Goal: Navigation & Orientation: Find specific page/section

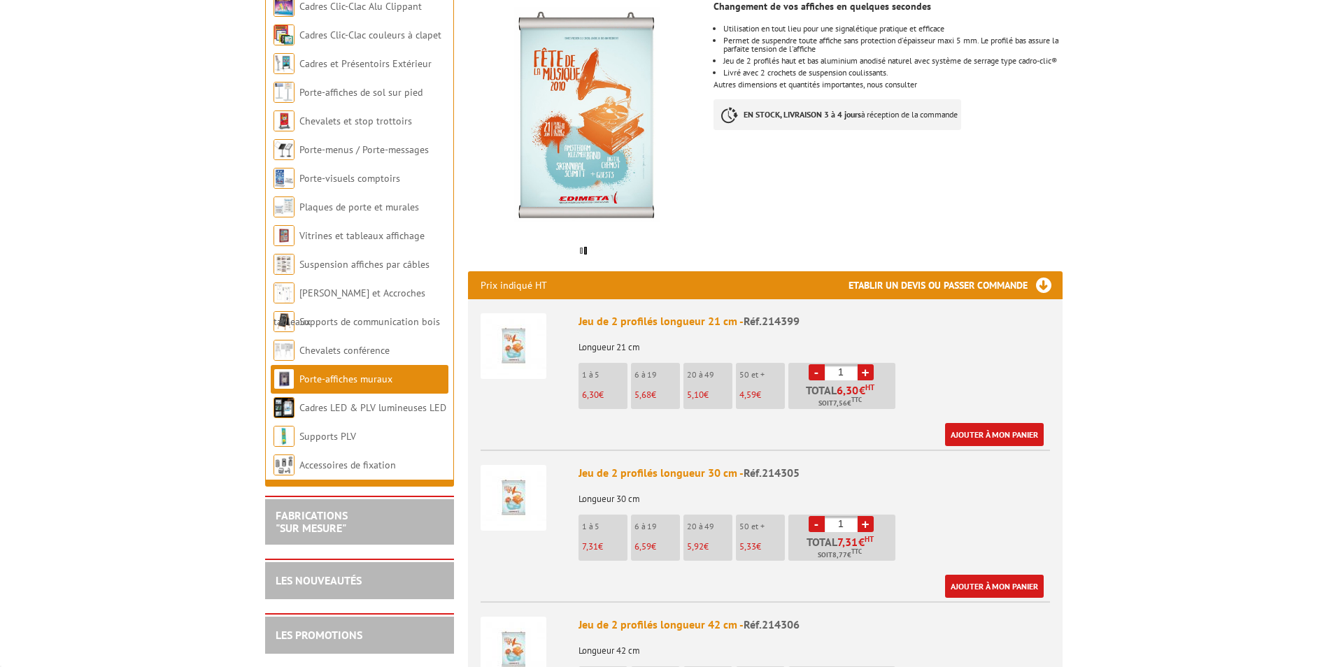
scroll to position [280, 0]
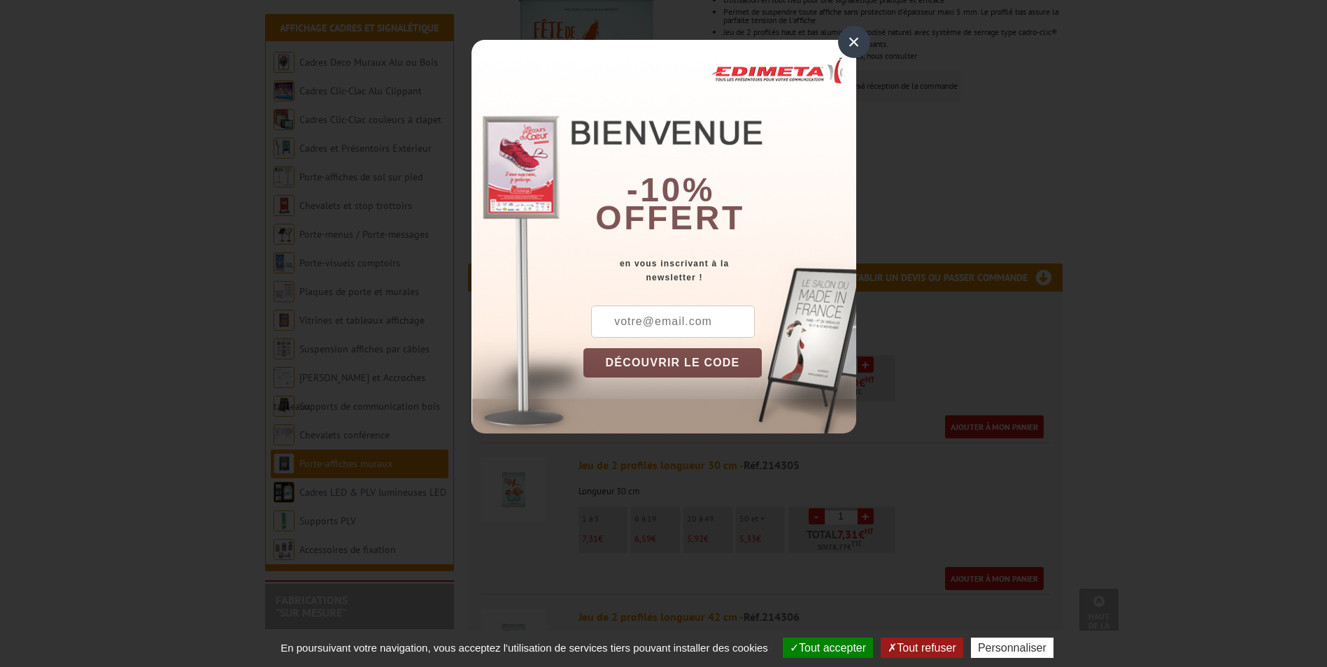
click at [856, 42] on div "×" at bounding box center [854, 42] width 32 height 32
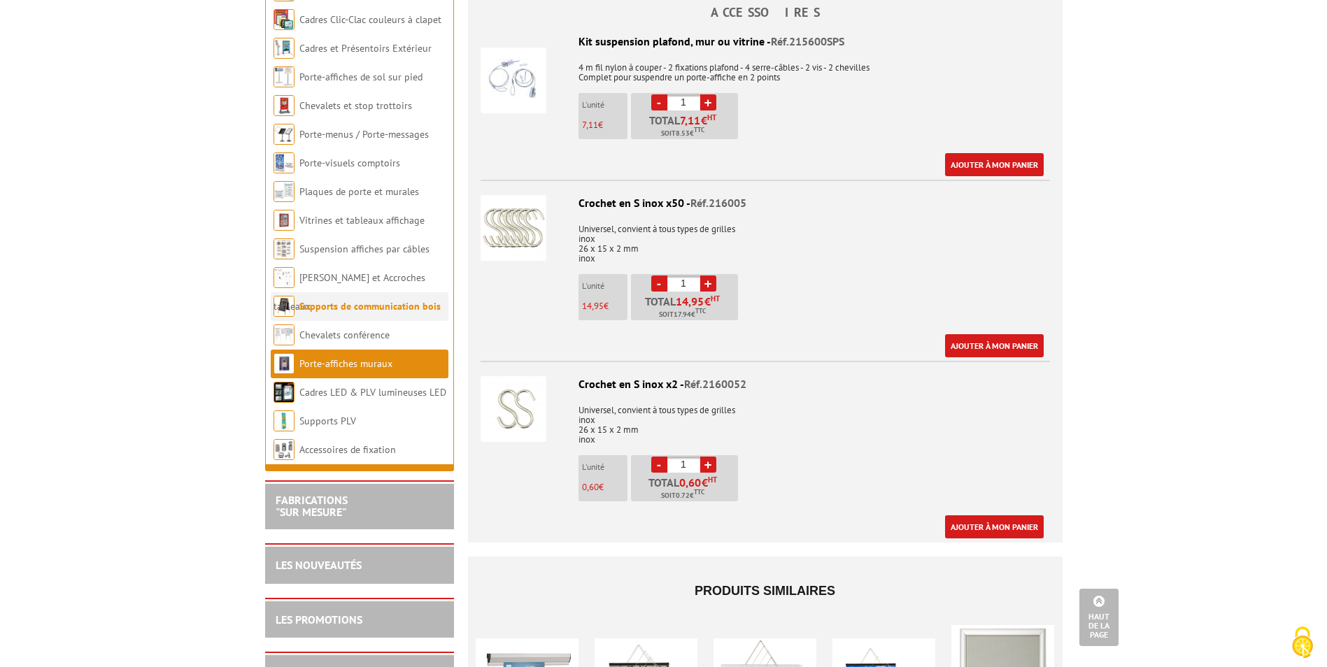
scroll to position [2239, 0]
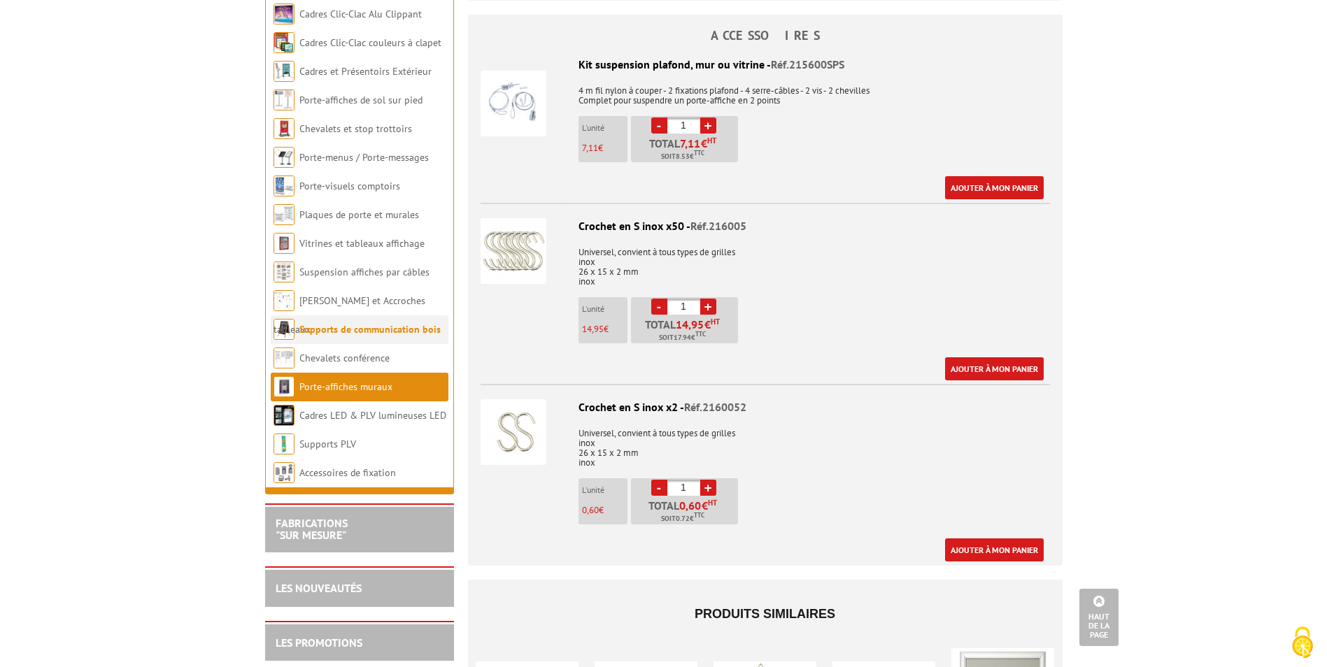
click at [341, 323] on link "Supports de communication bois" at bounding box center [369, 329] width 141 height 13
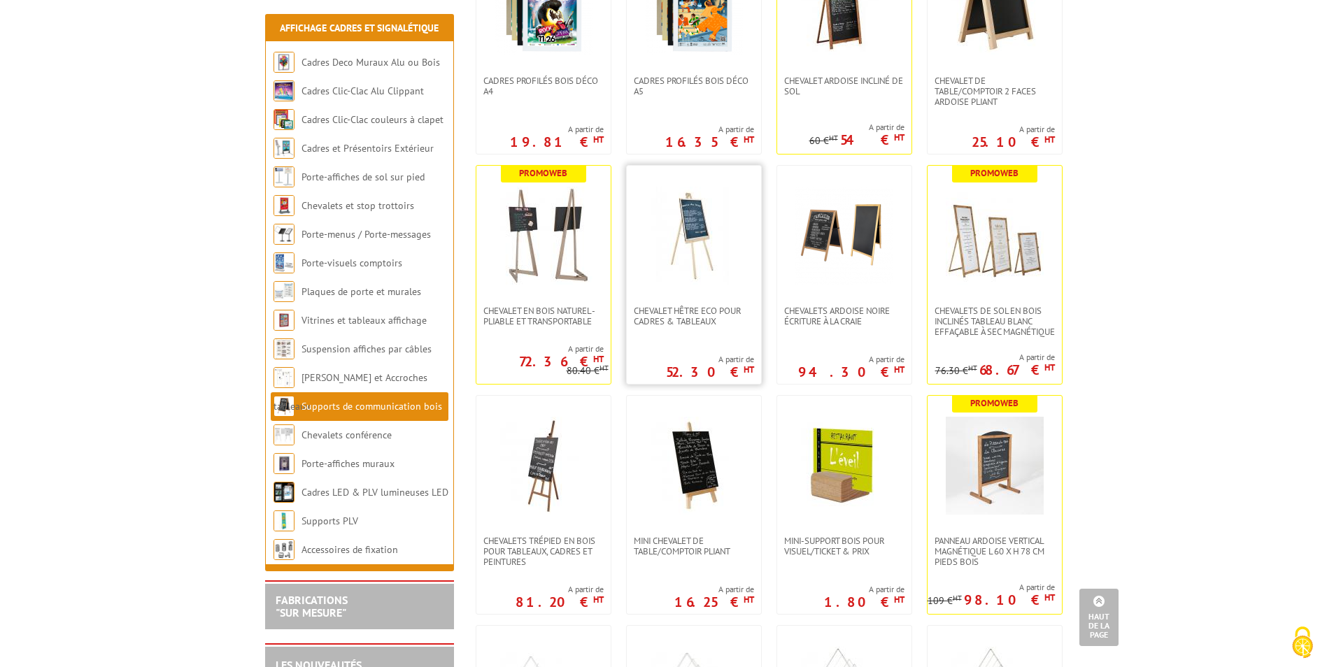
scroll to position [1119, 0]
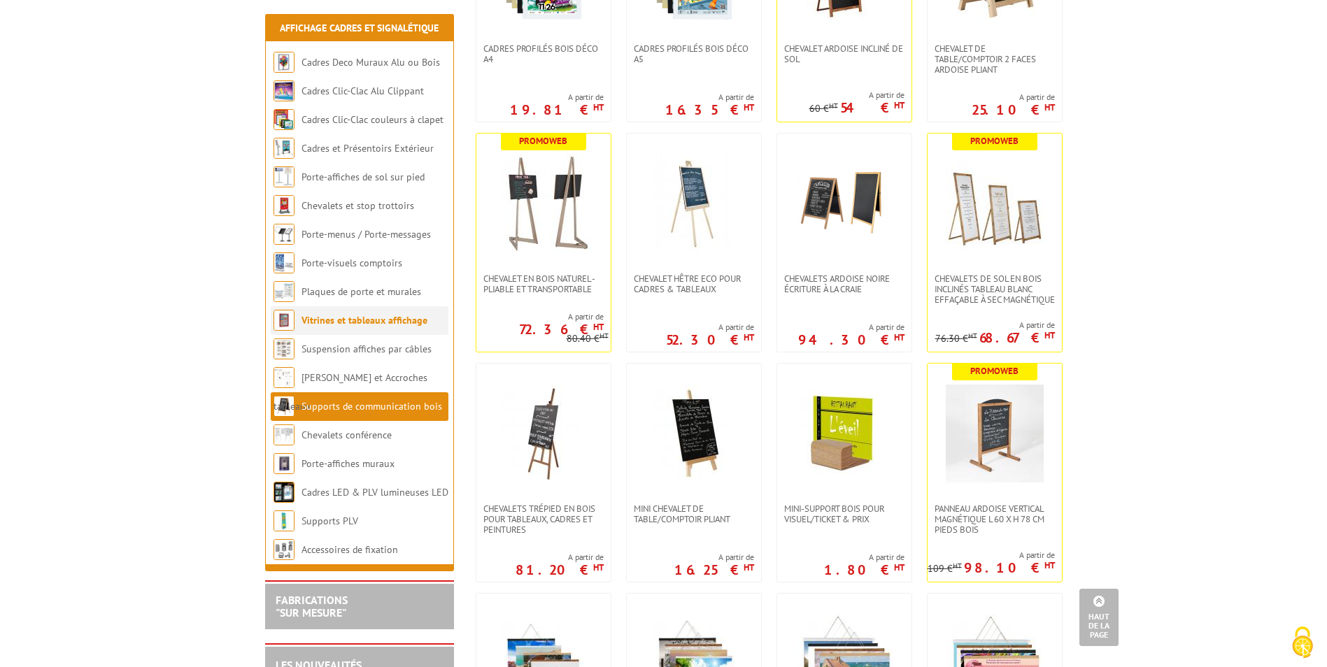
click at [335, 324] on link "Vitrines et tableaux affichage" at bounding box center [365, 320] width 126 height 13
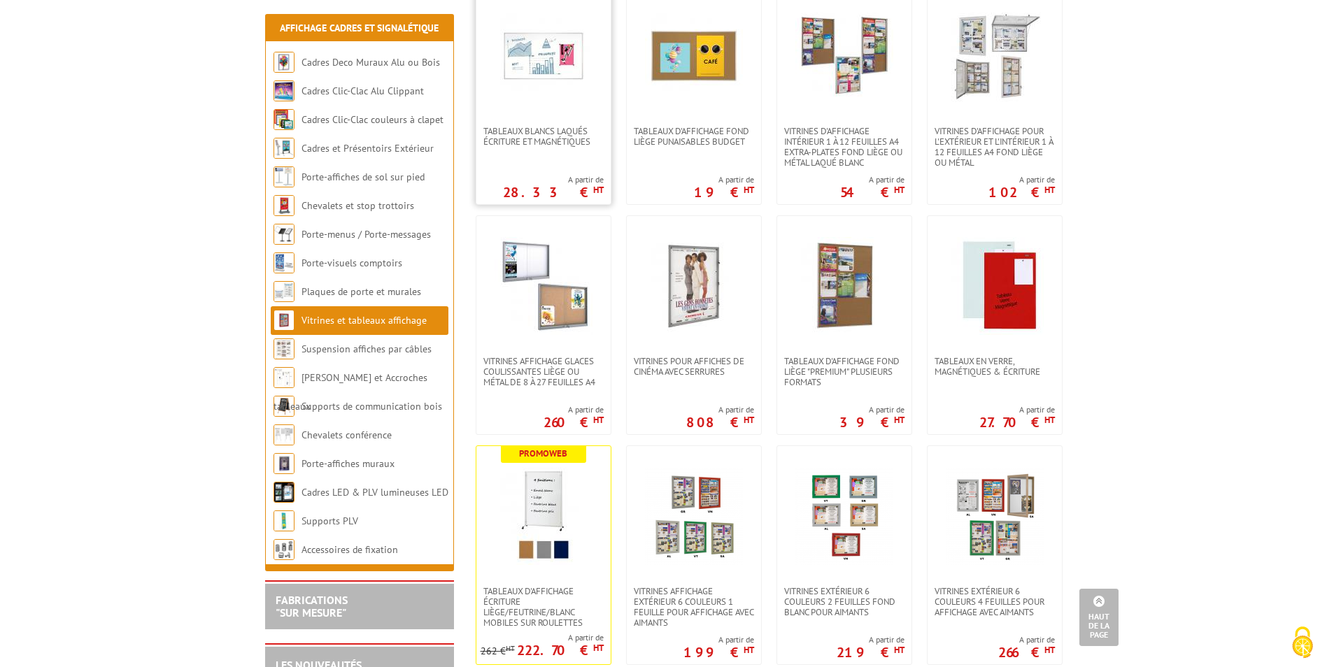
scroll to position [560, 0]
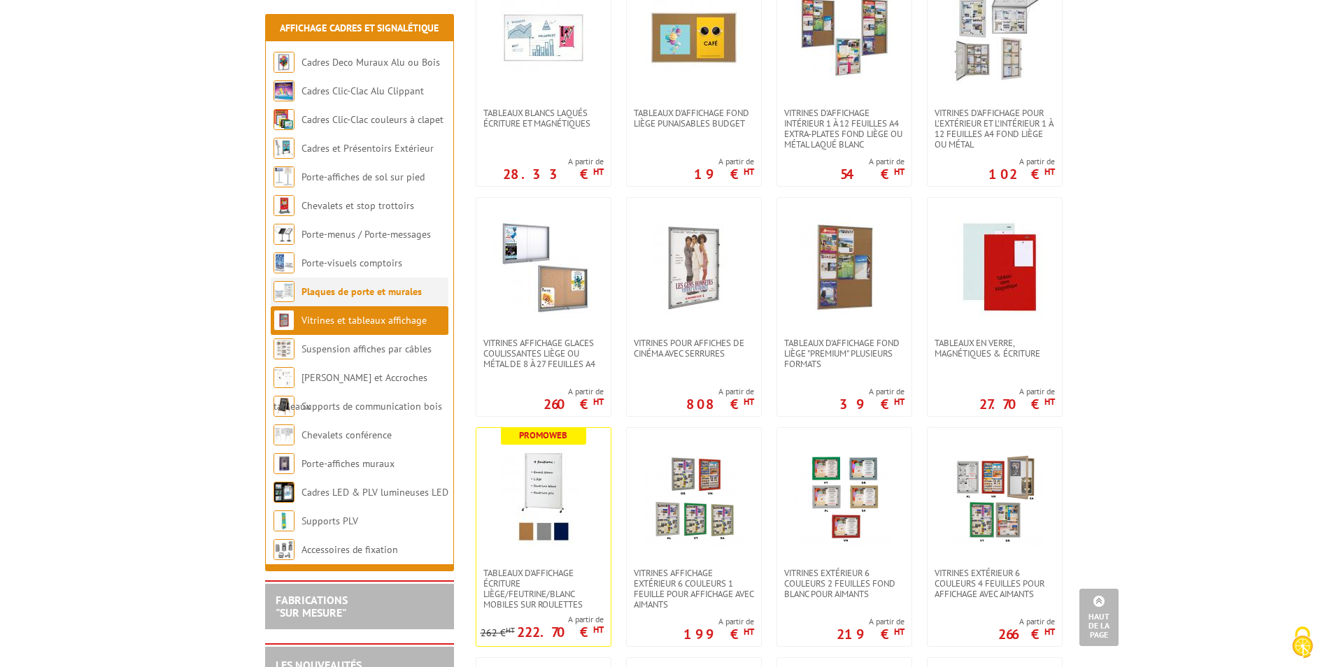
click at [330, 290] on link "Plaques de porte et murales" at bounding box center [362, 291] width 120 height 13
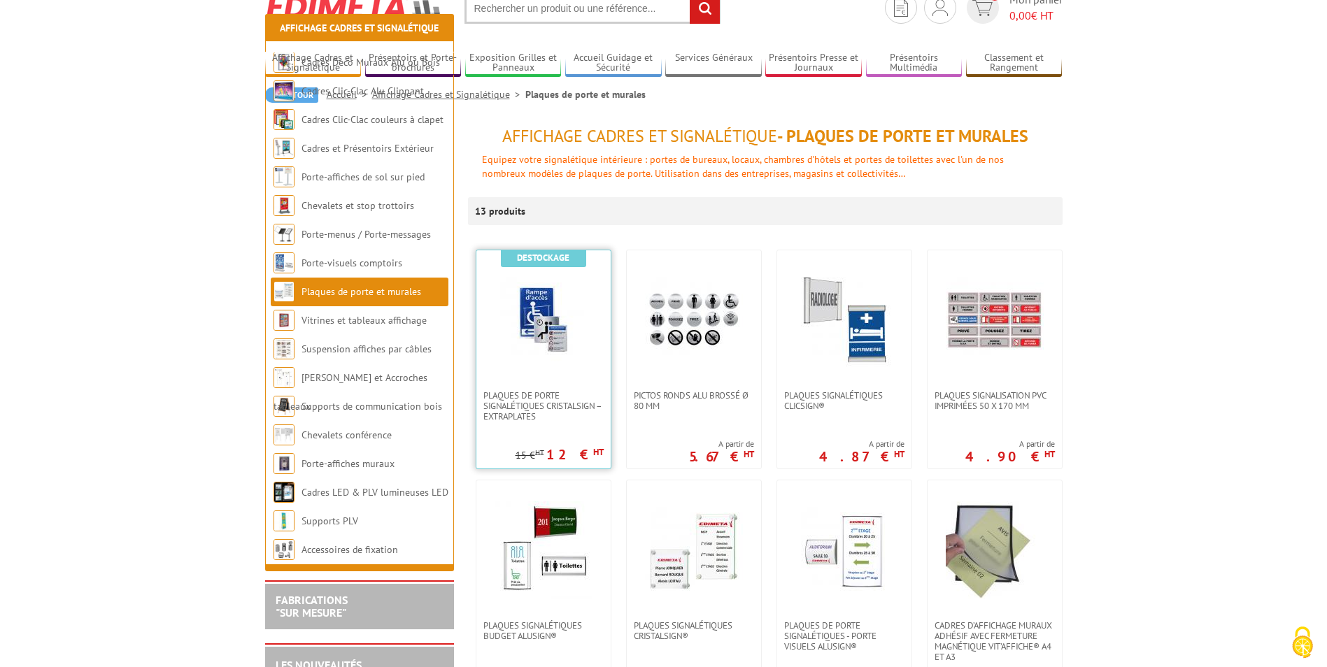
scroll to position [280, 0]
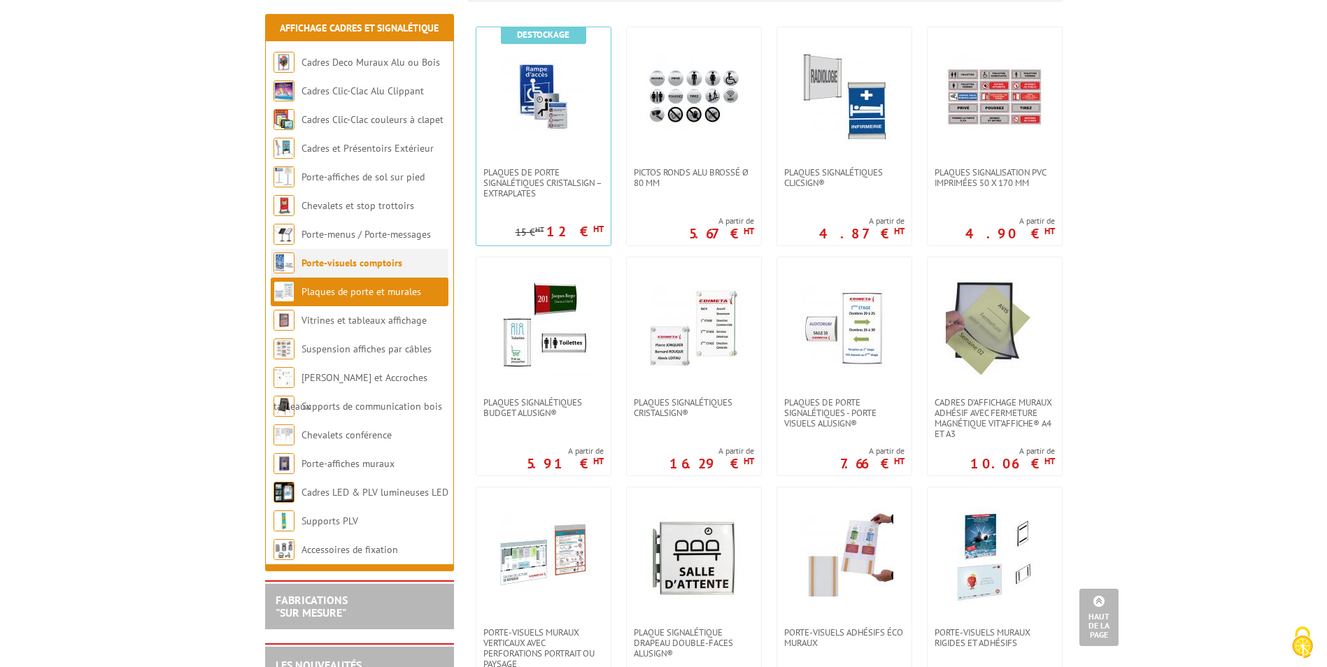
click at [323, 260] on link "Porte-visuels comptoirs" at bounding box center [352, 263] width 101 height 13
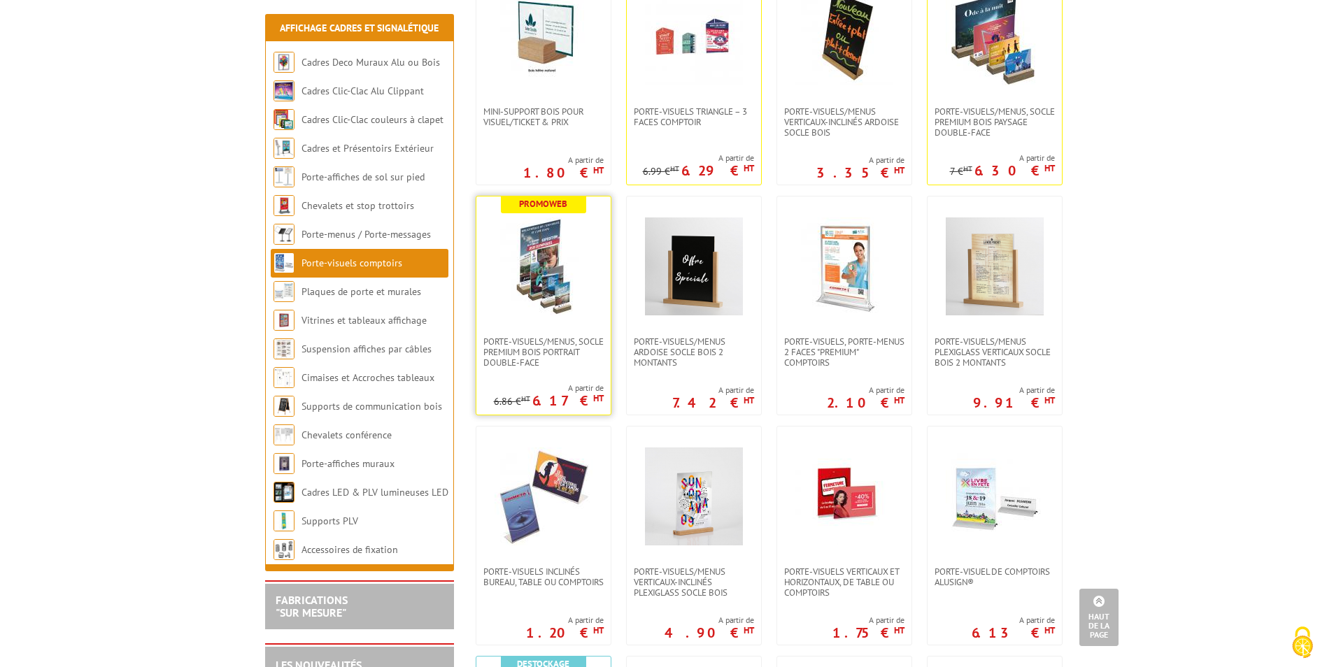
scroll to position [70, 0]
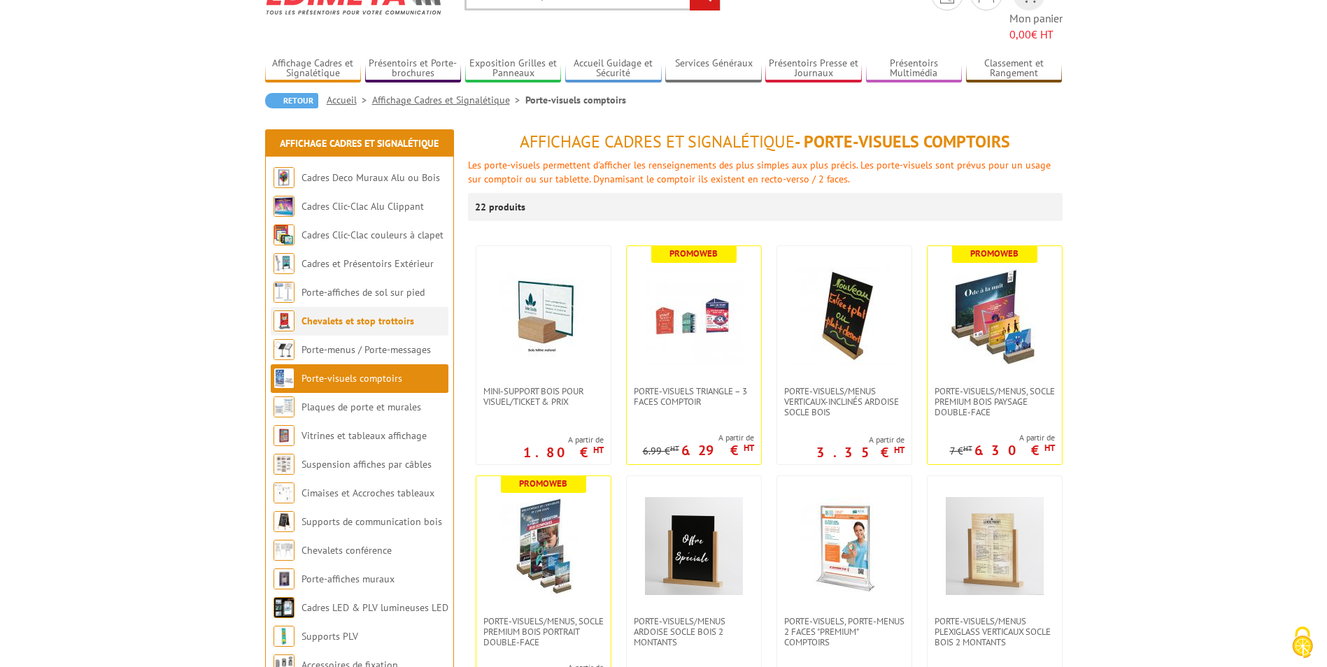
click at [332, 315] on link "Chevalets et stop trottoirs" at bounding box center [358, 321] width 113 height 13
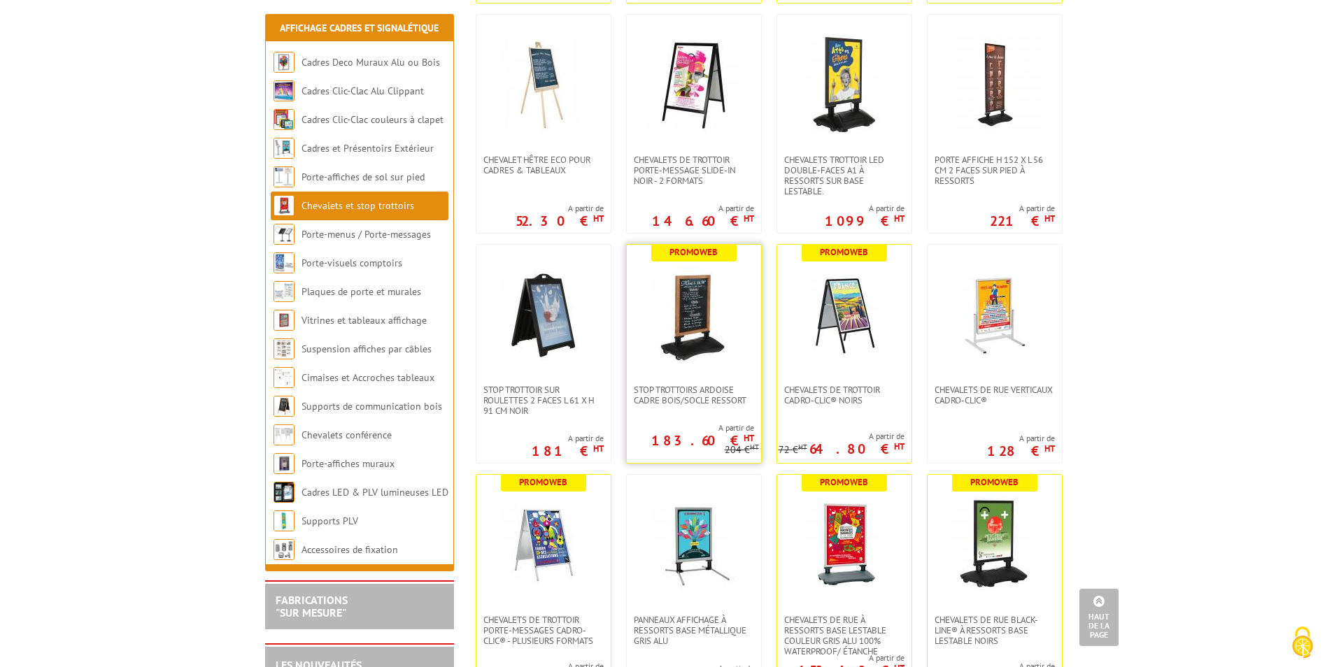
scroll to position [560, 0]
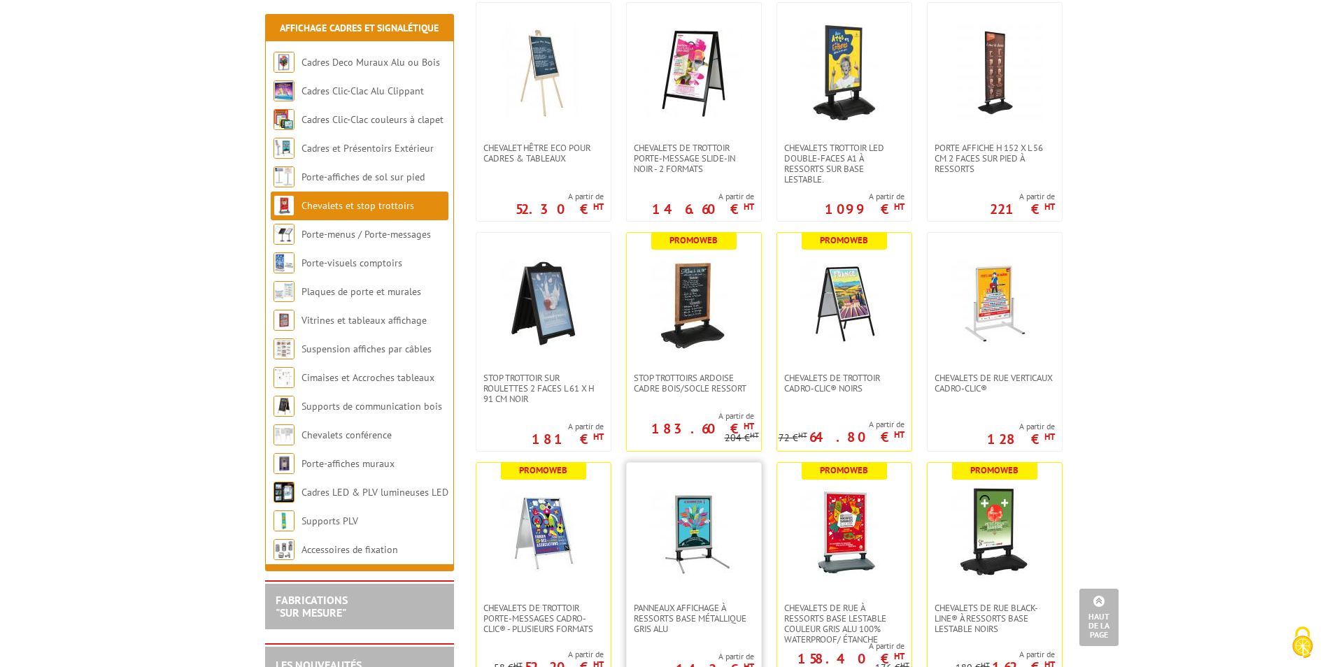
click at [736, 525] on img at bounding box center [694, 533] width 98 height 98
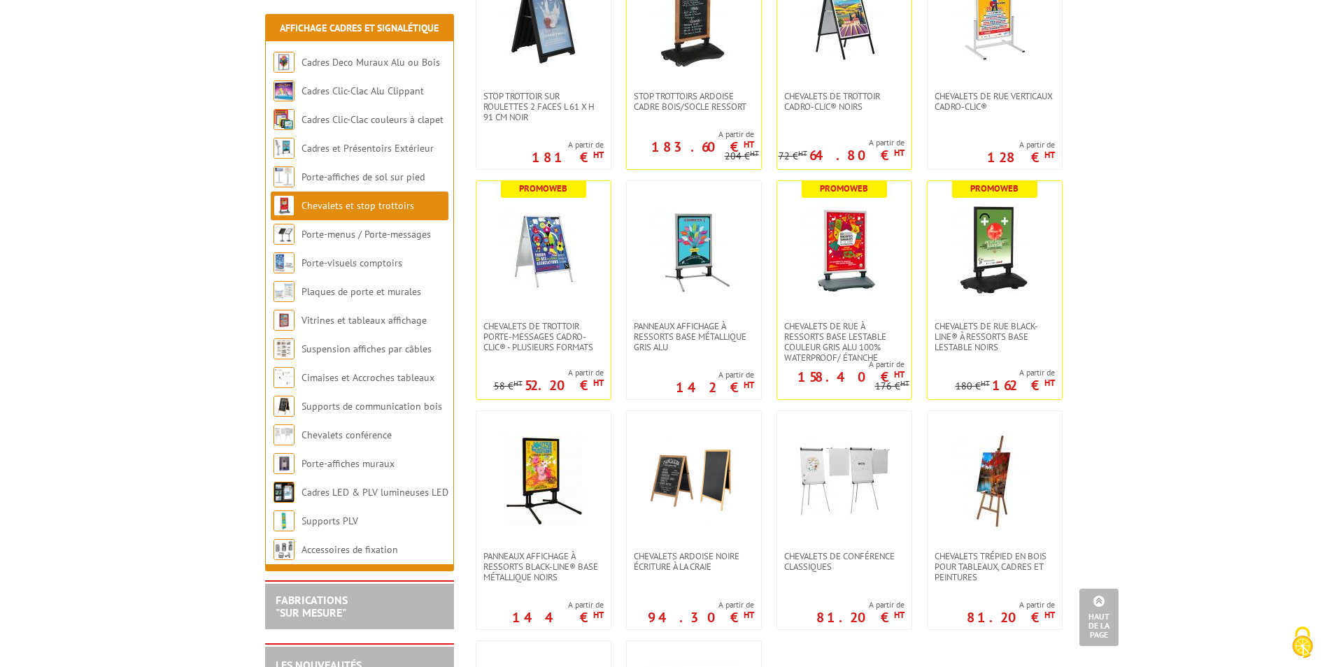
scroll to position [840, 0]
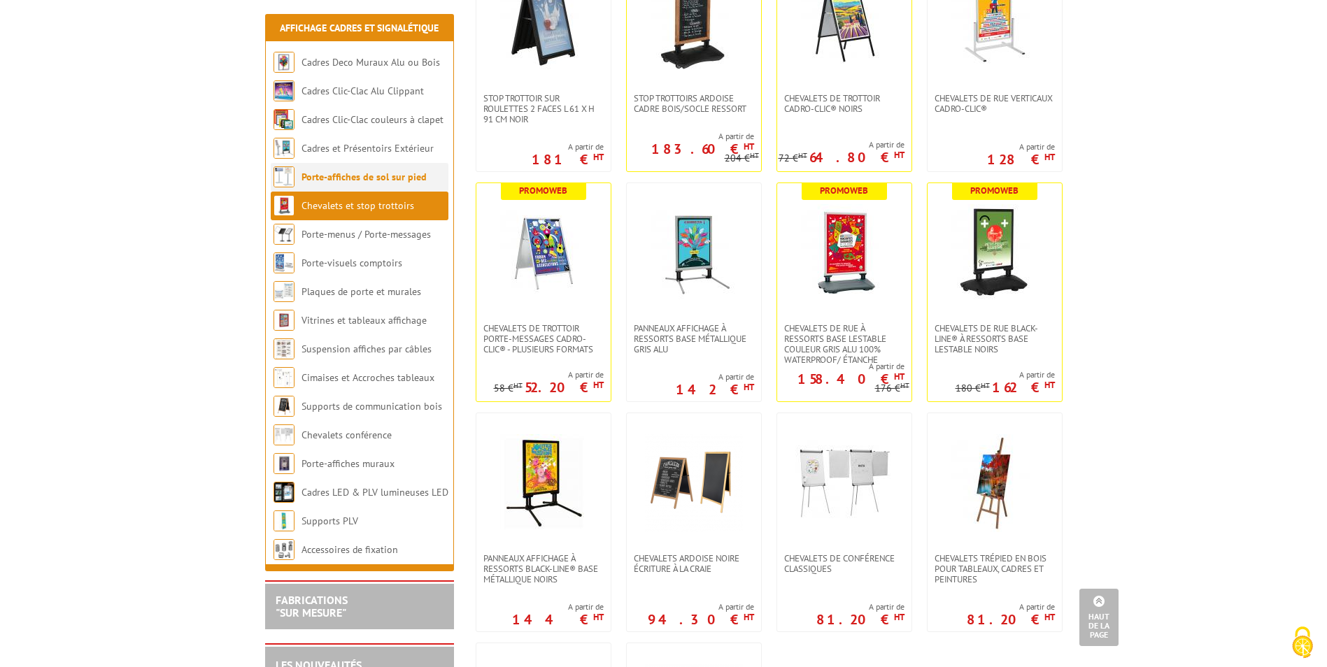
click at [339, 172] on link "Porte-affiches de sol sur pied" at bounding box center [364, 177] width 125 height 13
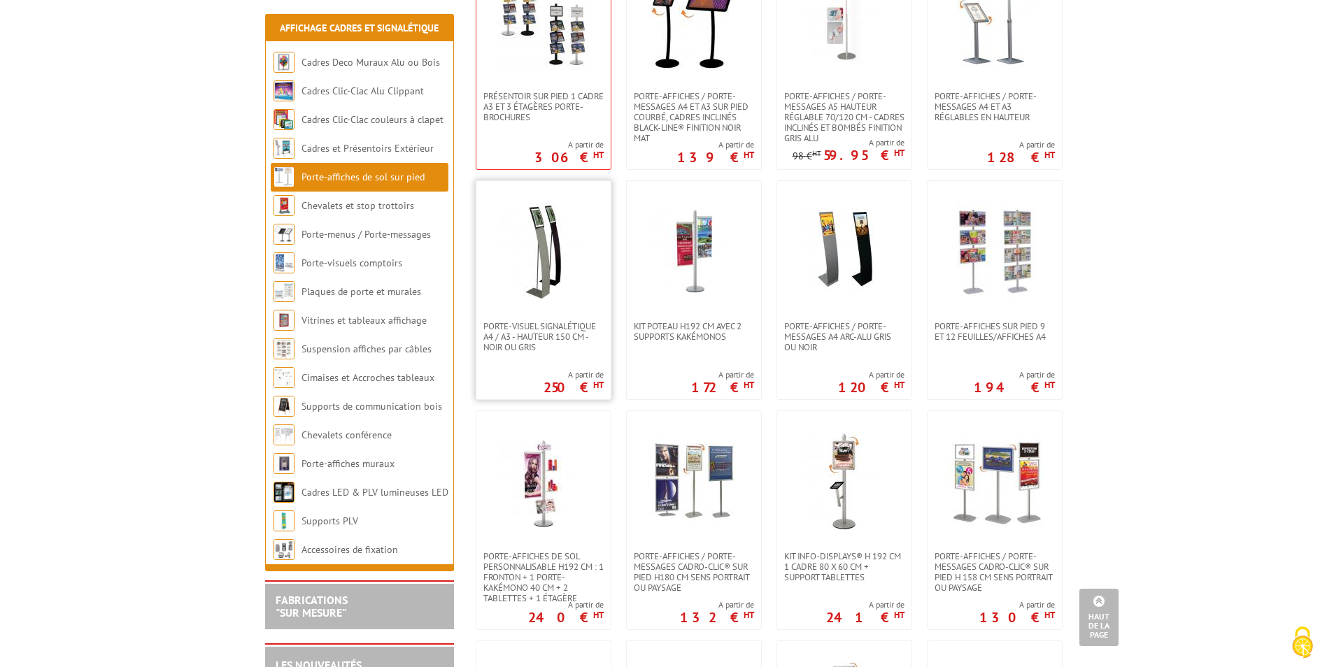
scroll to position [1749, 0]
click at [997, 241] on img at bounding box center [995, 250] width 98 height 98
